Goal: Navigation & Orientation: Understand site structure

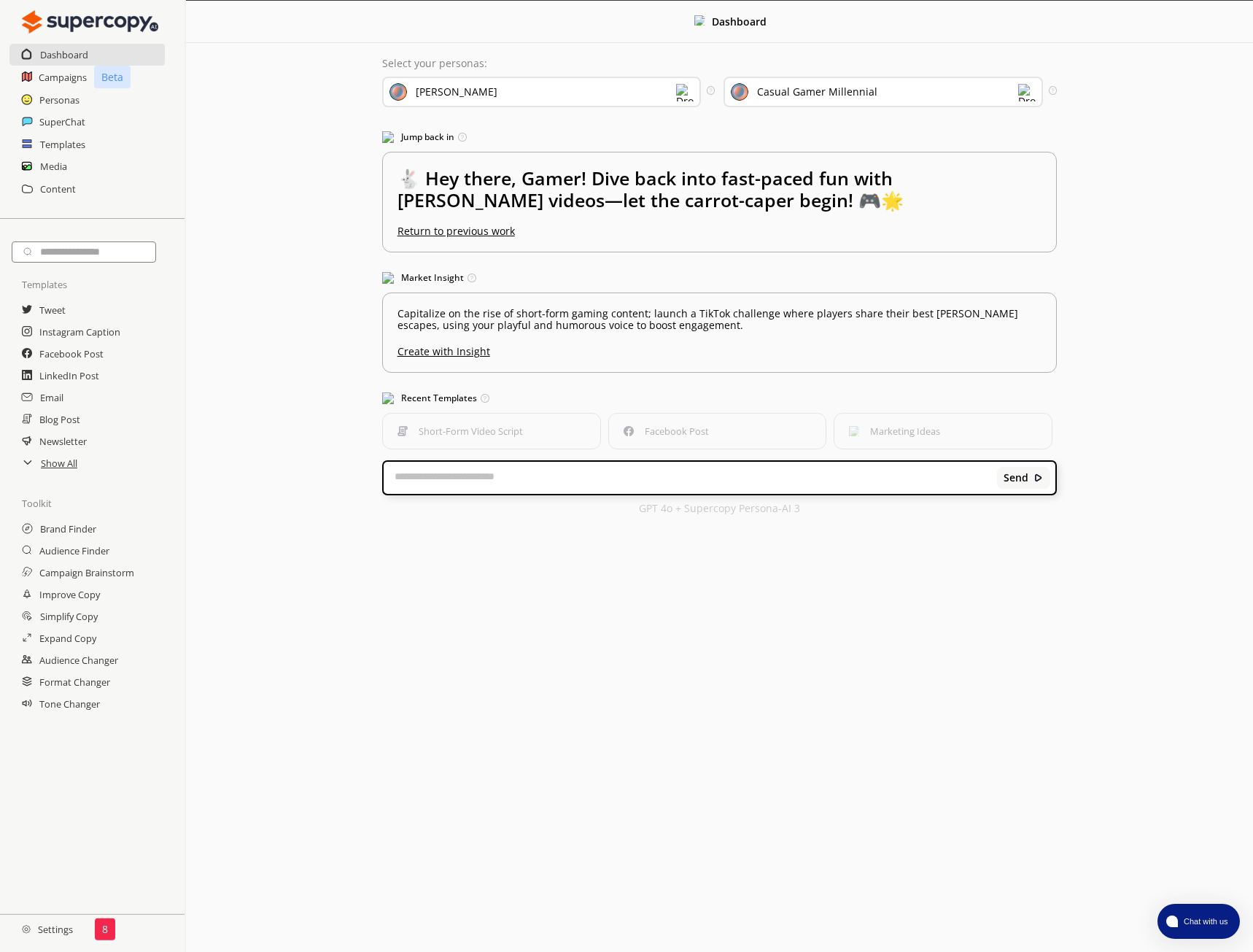
click at [62, 928] on h2 "Settings" at bounding box center [47, 929] width 94 height 29
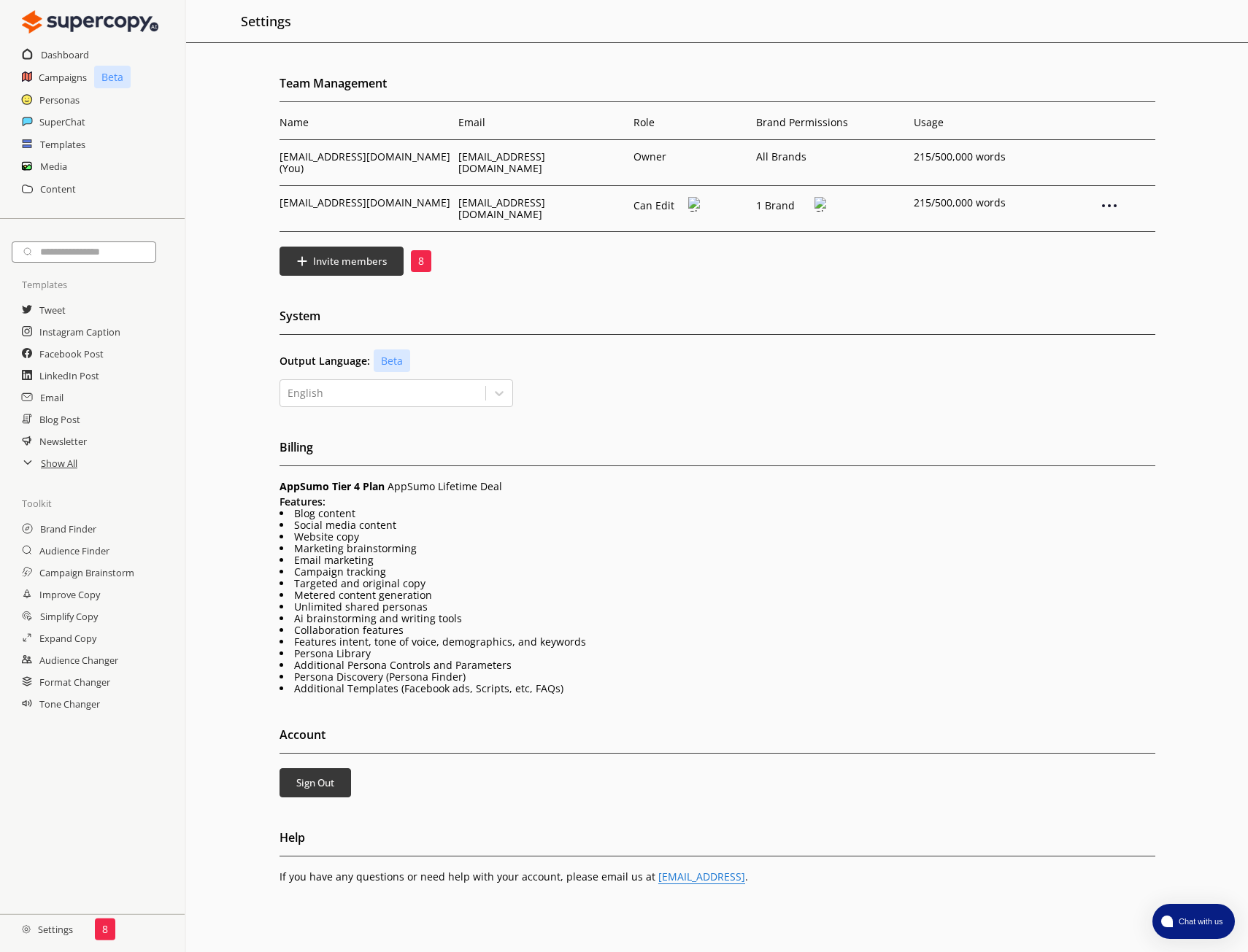
click at [420, 256] on p "8" at bounding box center [420, 261] width 6 height 12
click at [817, 197] on img at bounding box center [820, 204] width 12 height 14
click at [817, 199] on img at bounding box center [820, 207] width 12 height 14
click at [50, 459] on h2 "Show All" at bounding box center [60, 463] width 38 height 22
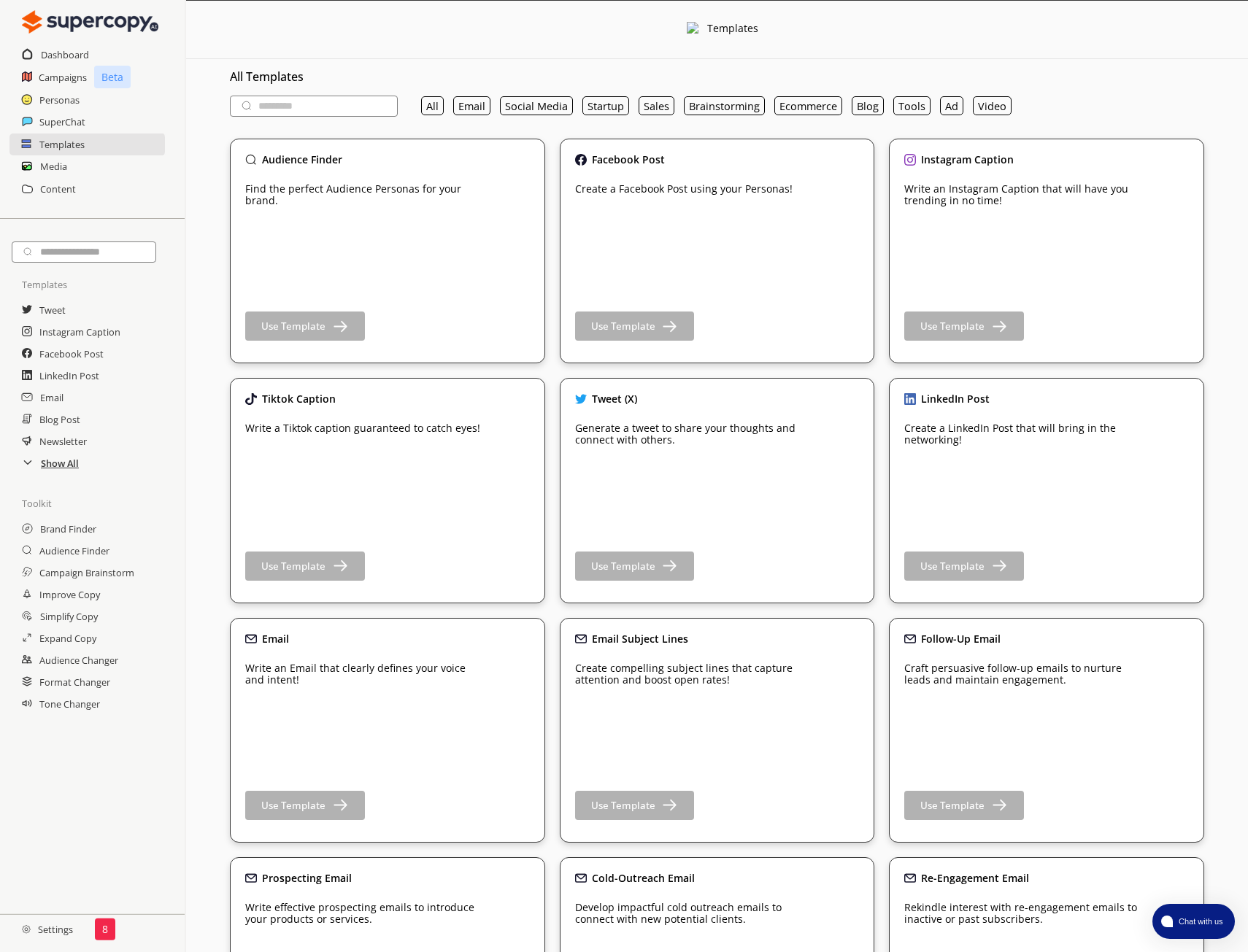
click at [54, 474] on h2 "Show All" at bounding box center [60, 463] width 38 height 22
click at [56, 104] on h2 "Personas" at bounding box center [60, 100] width 41 height 22
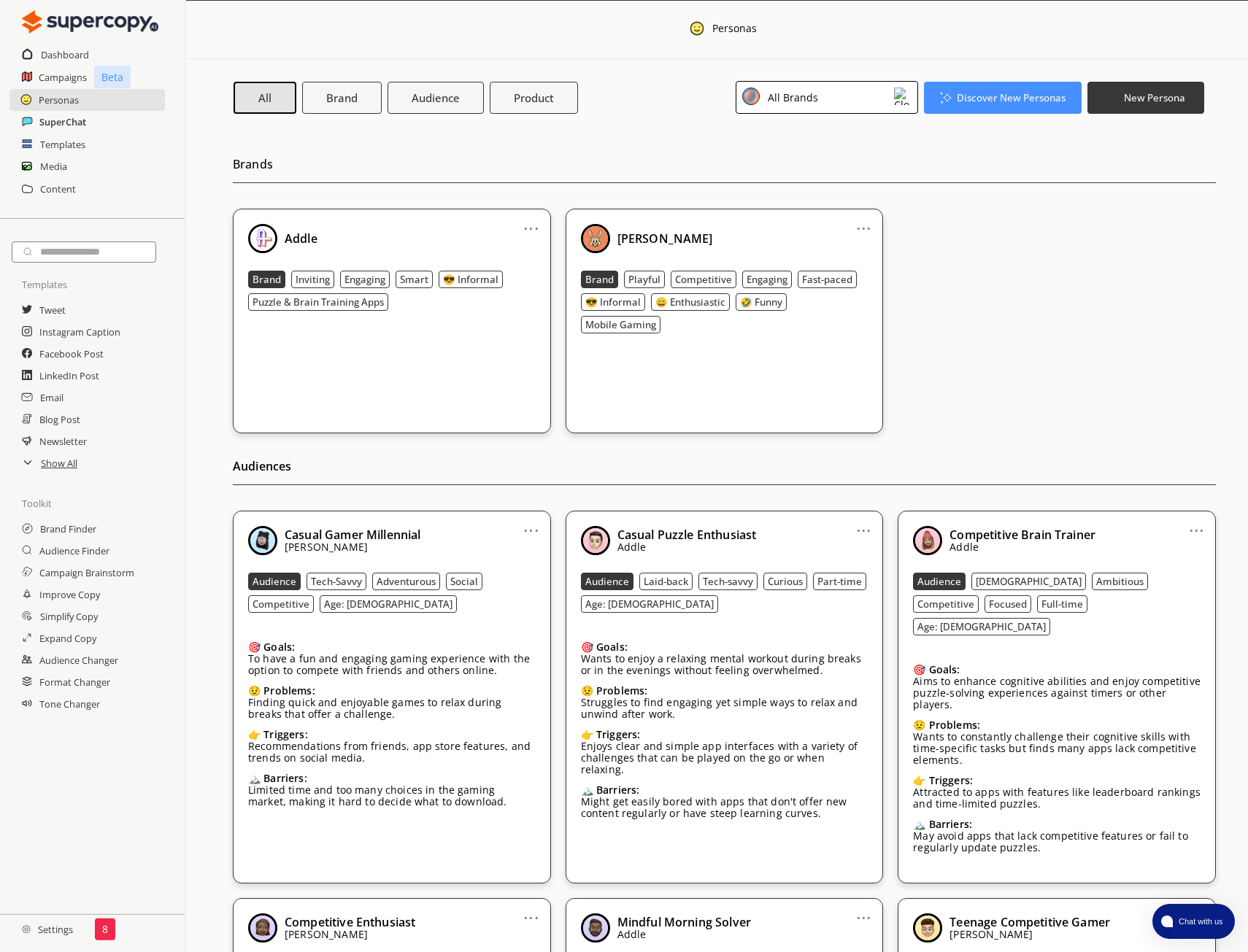
click at [75, 123] on h2 "SuperChat" at bounding box center [62, 122] width 46 height 22
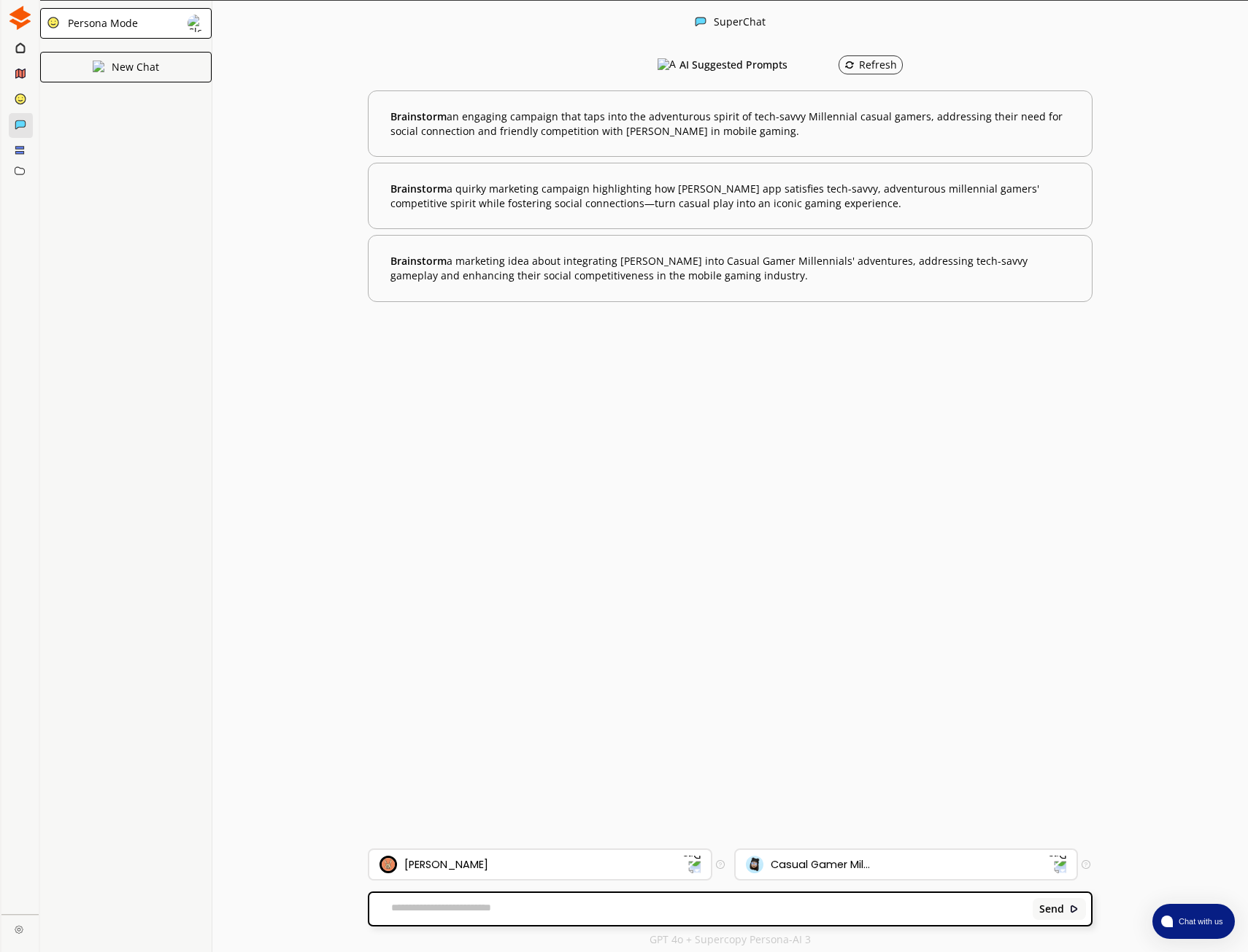
click at [20, 51] on icon at bounding box center [20, 47] width 10 height 12
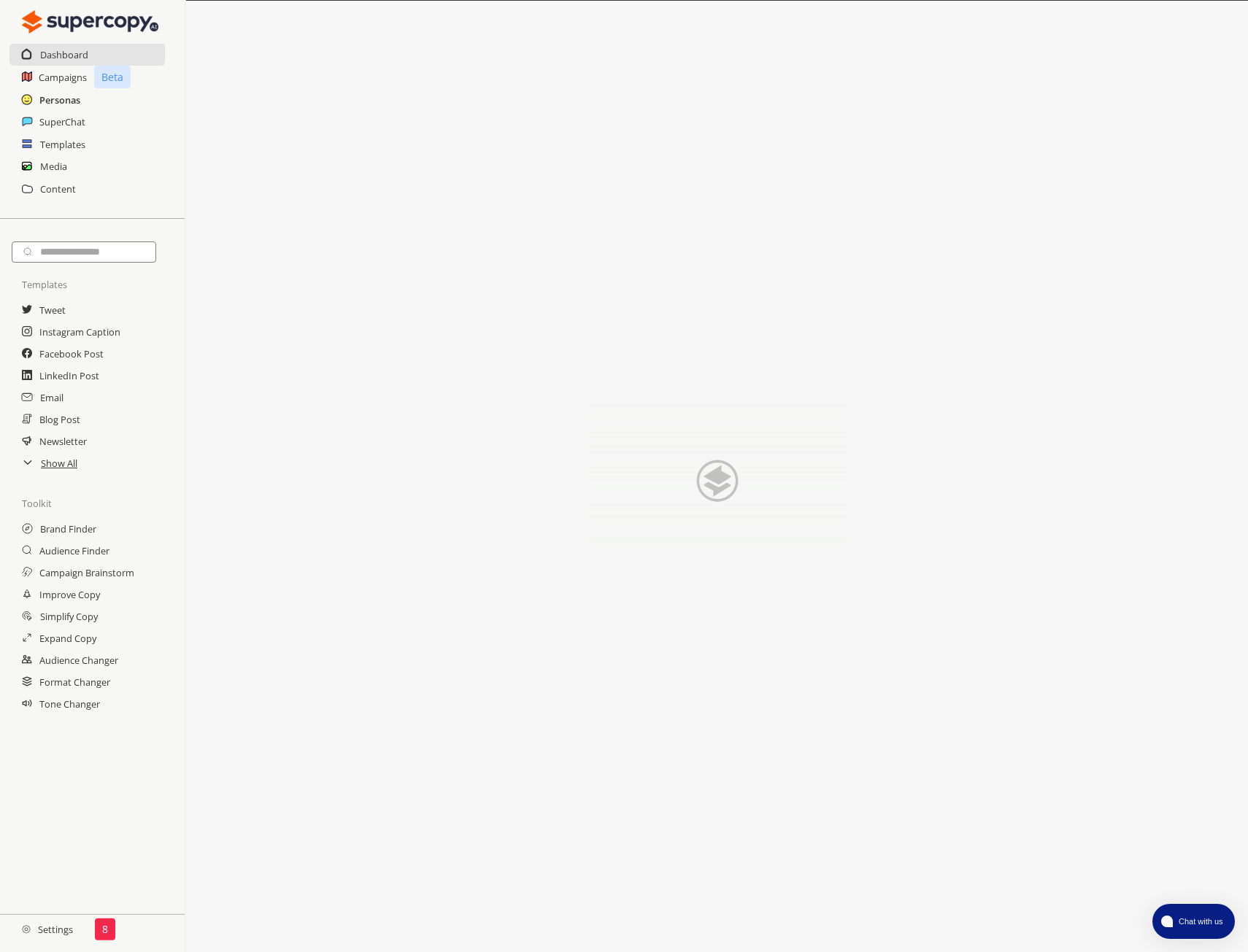
click at [57, 96] on h2 "Personas" at bounding box center [60, 100] width 41 height 22
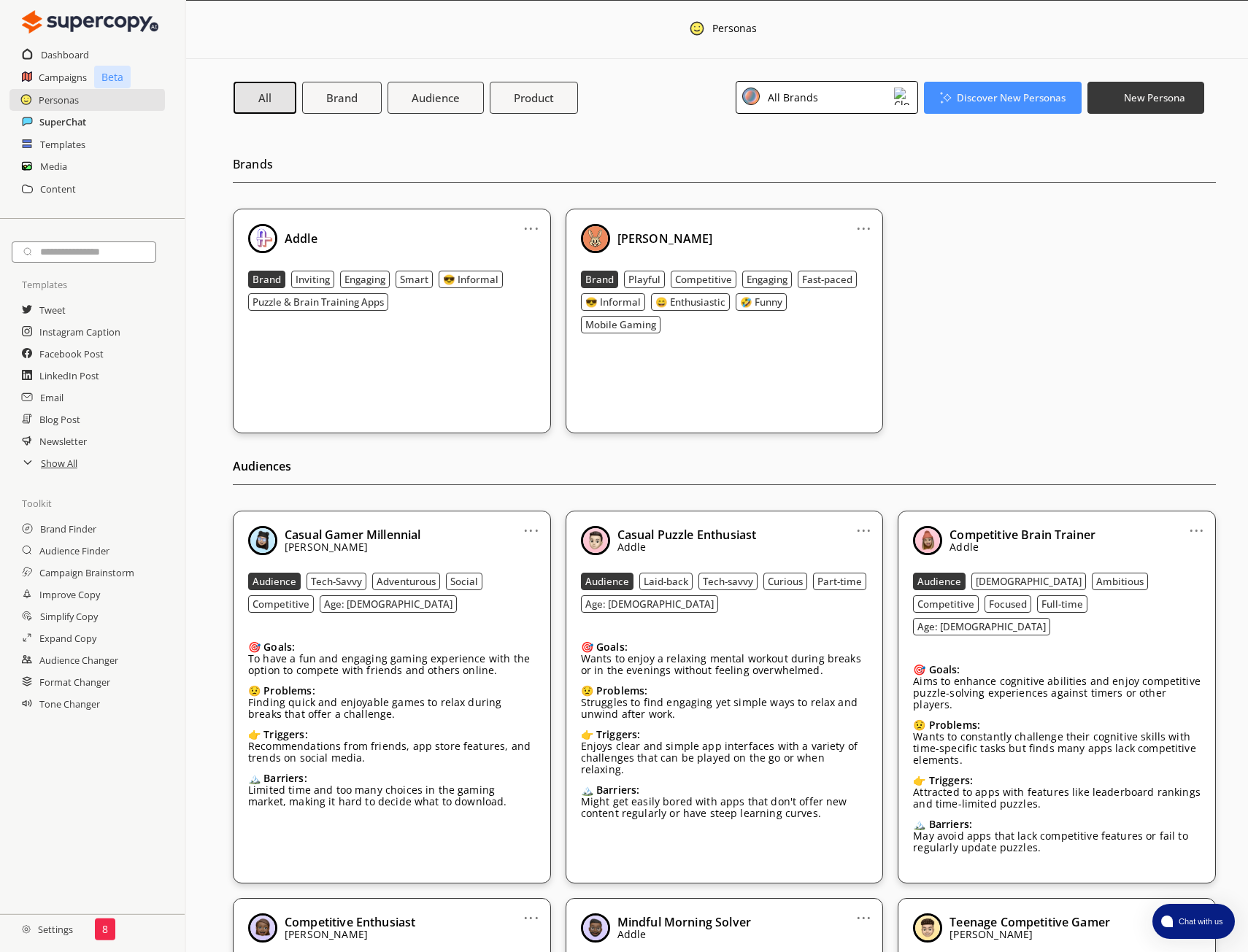
click at [59, 124] on h2 "SuperChat" at bounding box center [62, 122] width 46 height 22
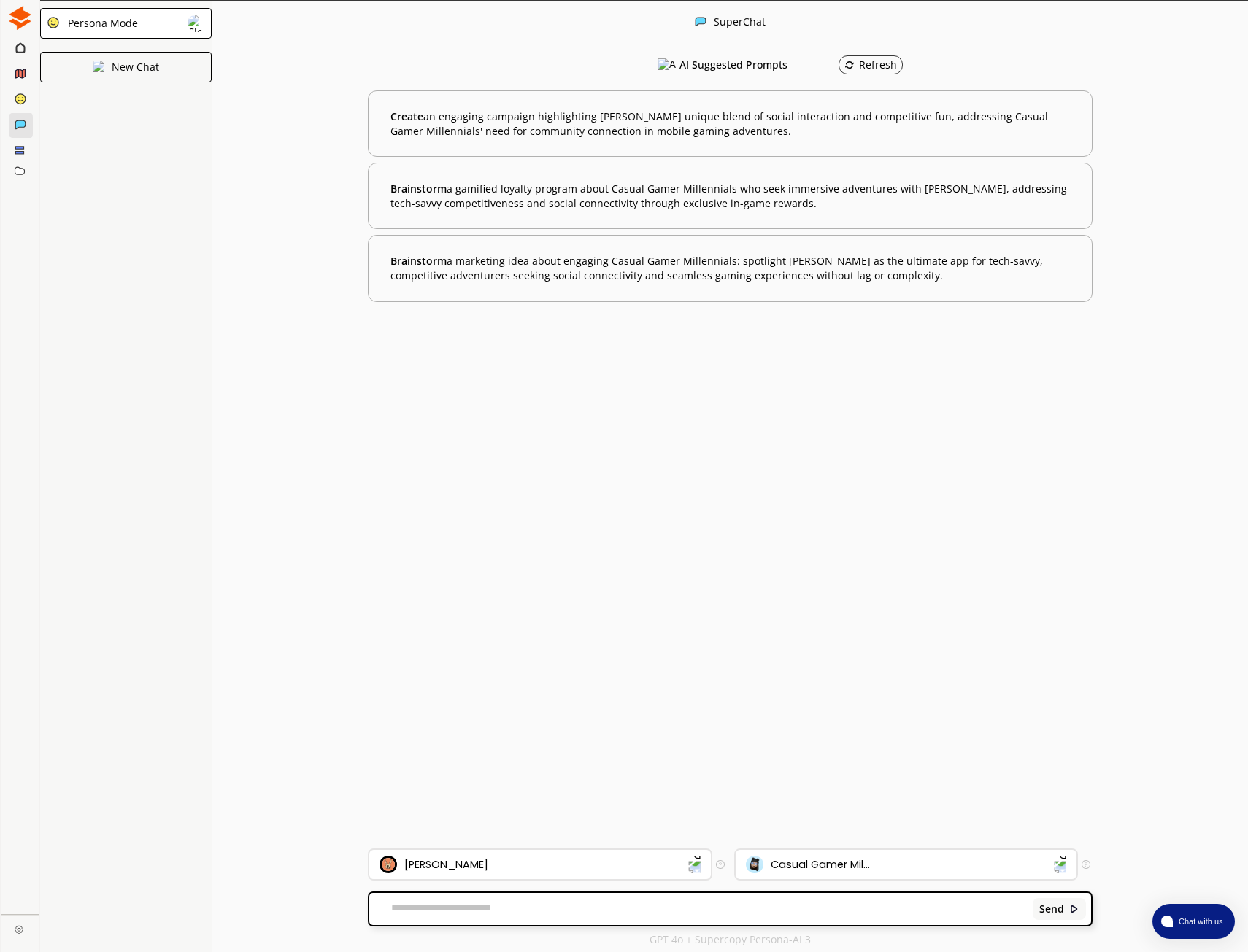
click at [21, 45] on icon at bounding box center [20, 47] width 10 height 12
